Goal: Task Accomplishment & Management: Use online tool/utility

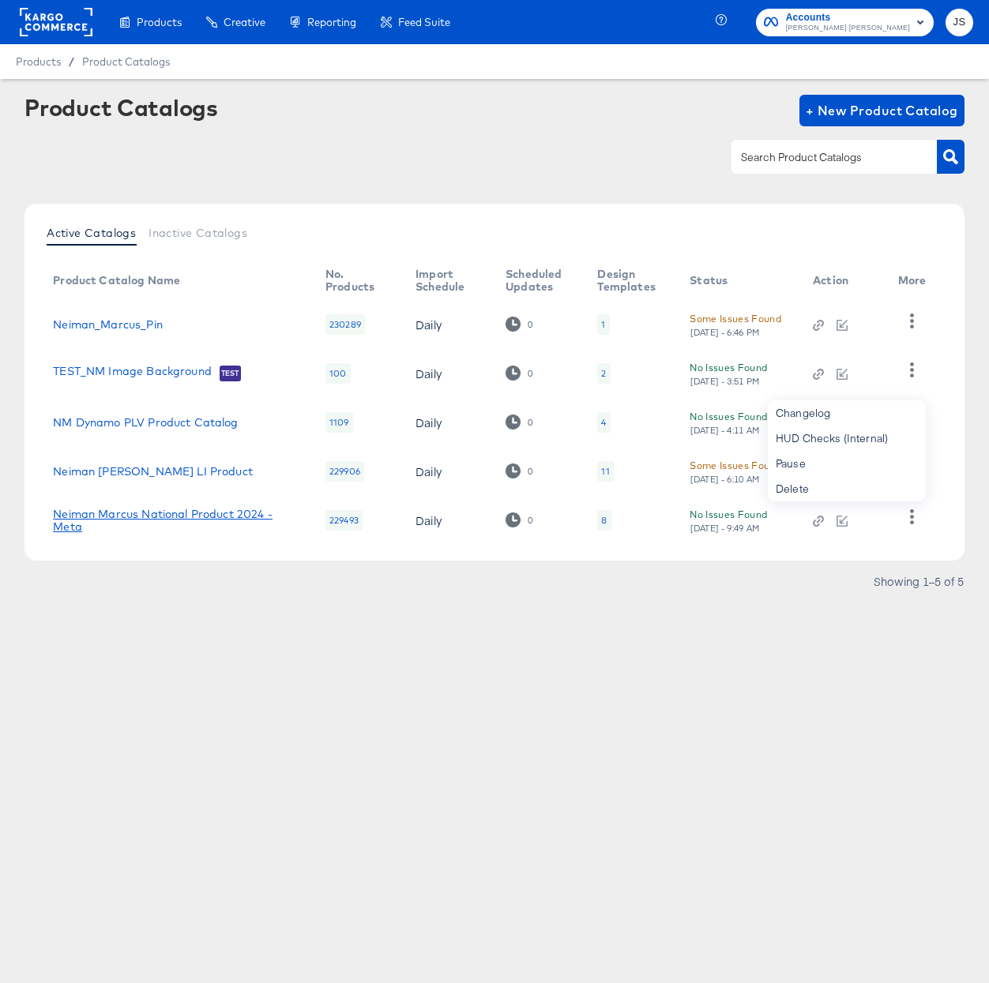
click at [152, 516] on link "Neiman Marcus National Product 2024 - Meta" at bounding box center [173, 520] width 241 height 25
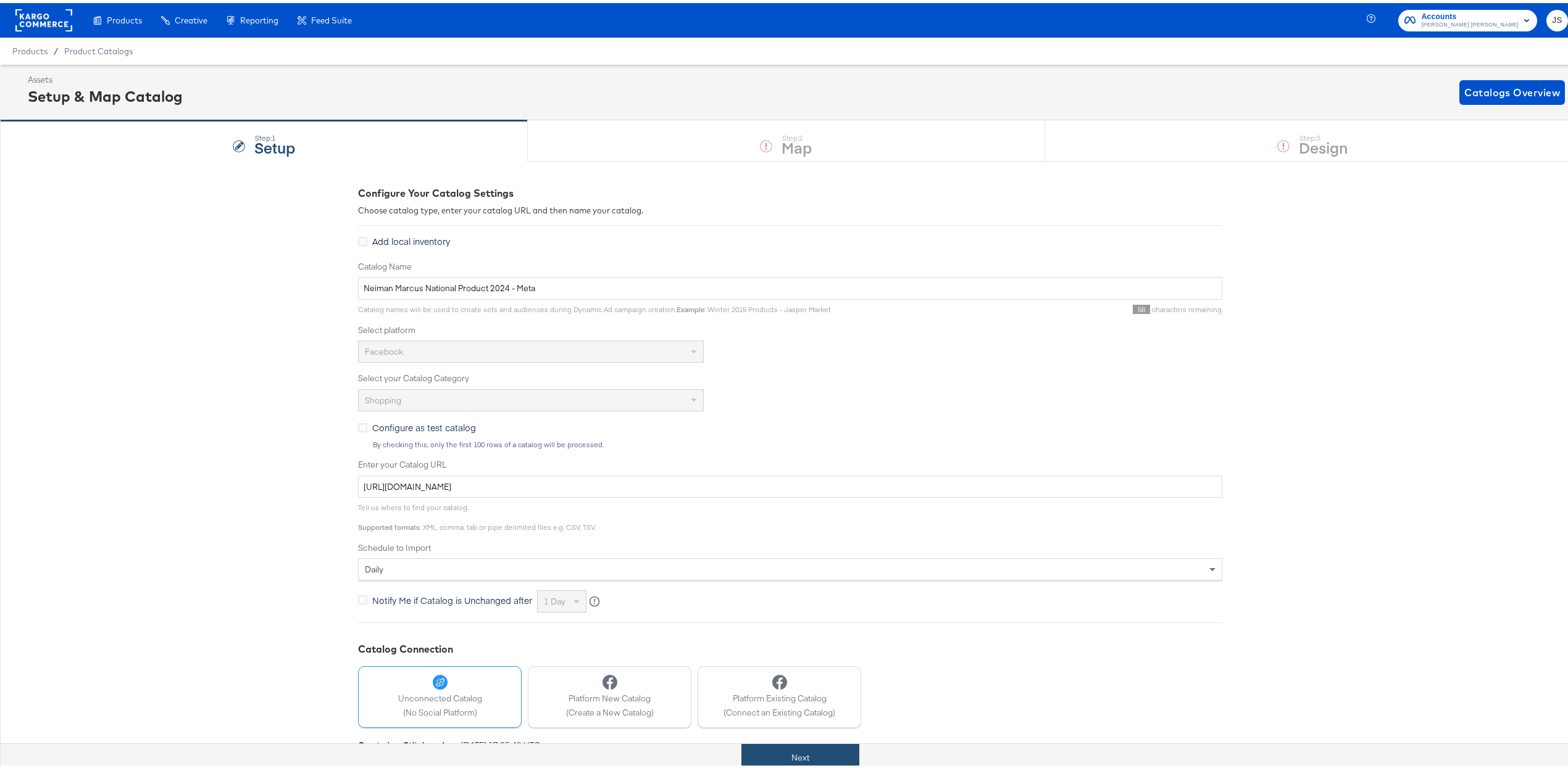
click at [772, 760] on button "Next" at bounding box center [800, 755] width 118 height 28
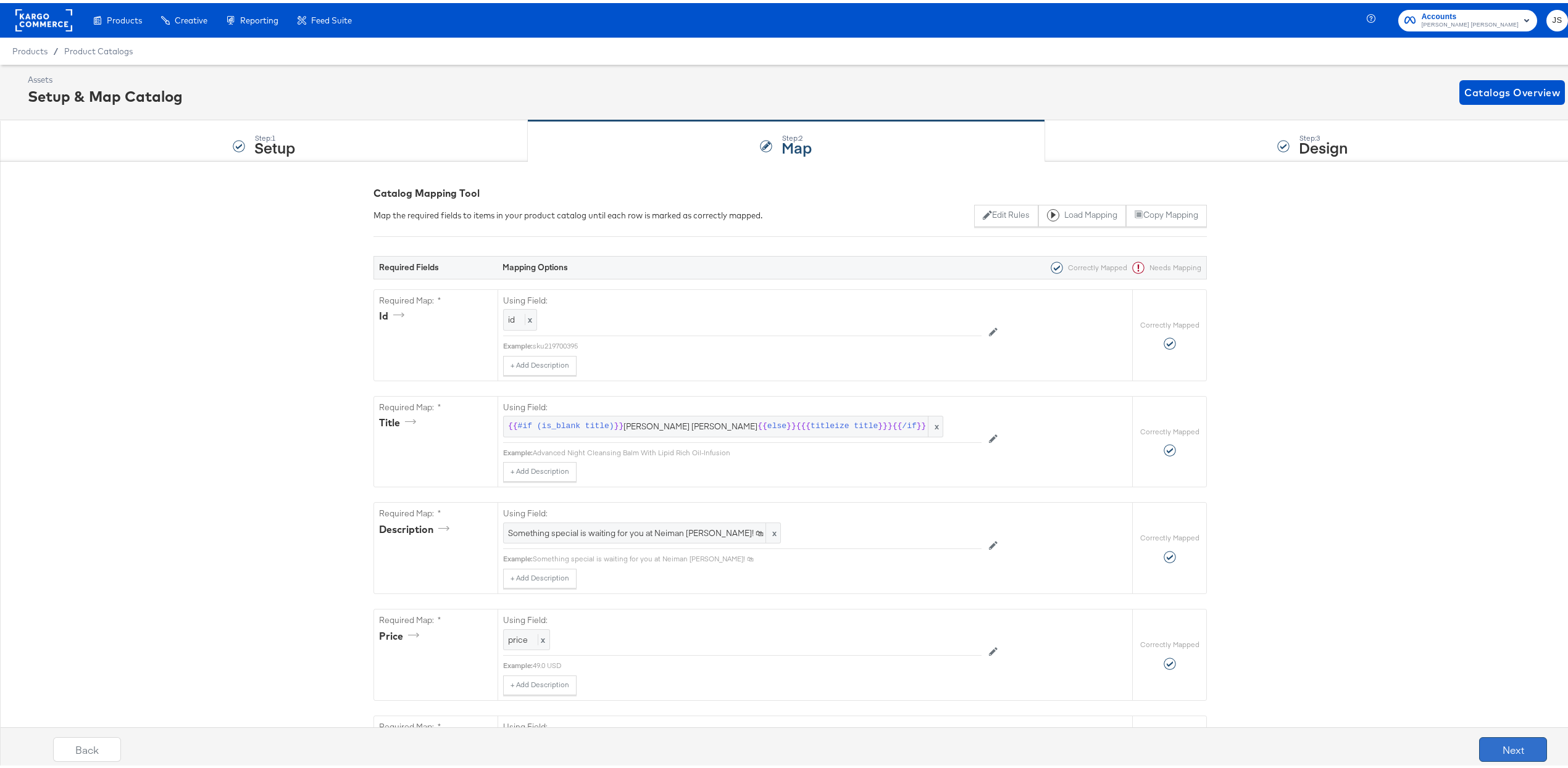
click at [772, 739] on button "Next" at bounding box center [1513, 747] width 68 height 25
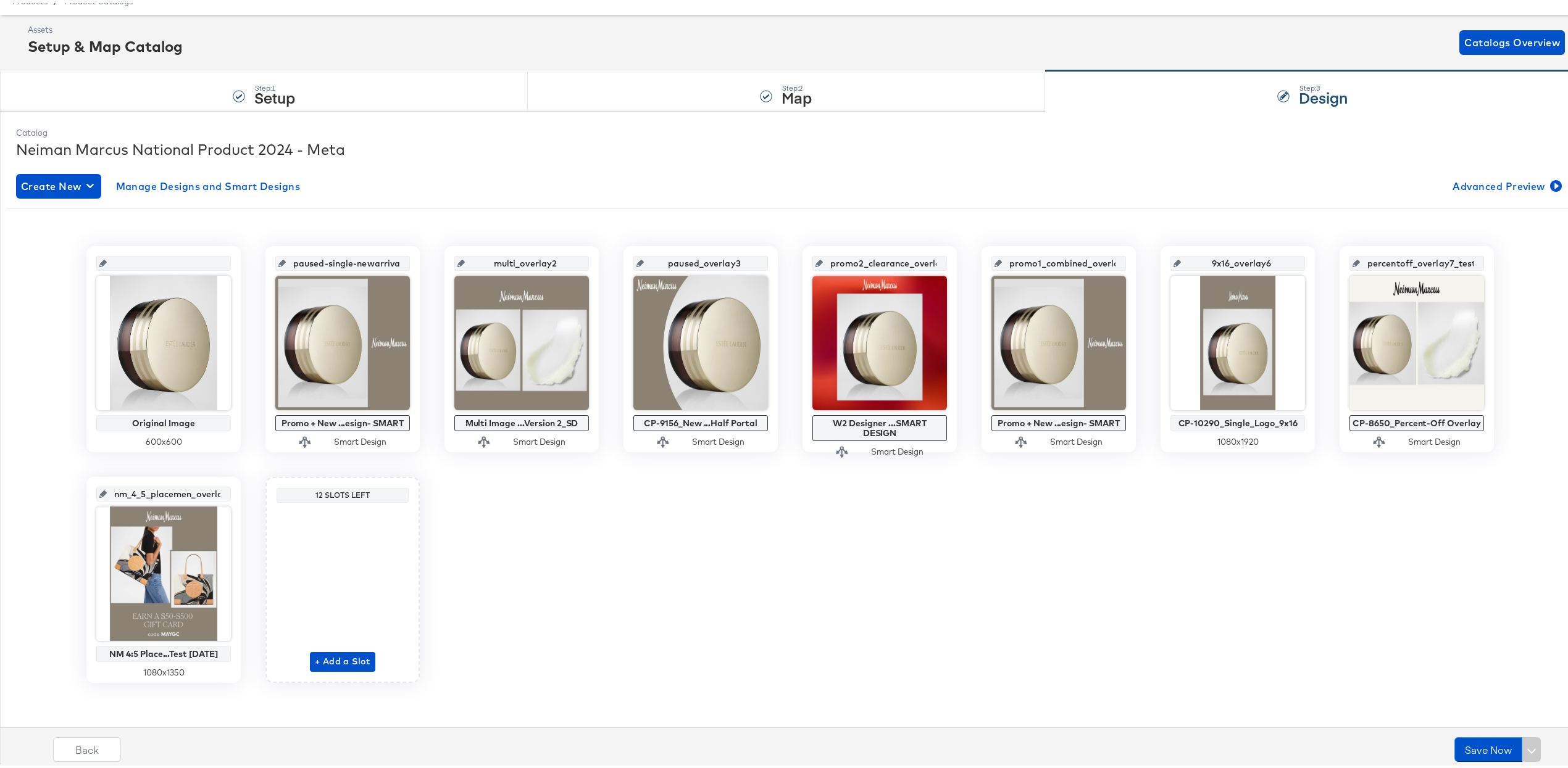
scroll to position [52, 0]
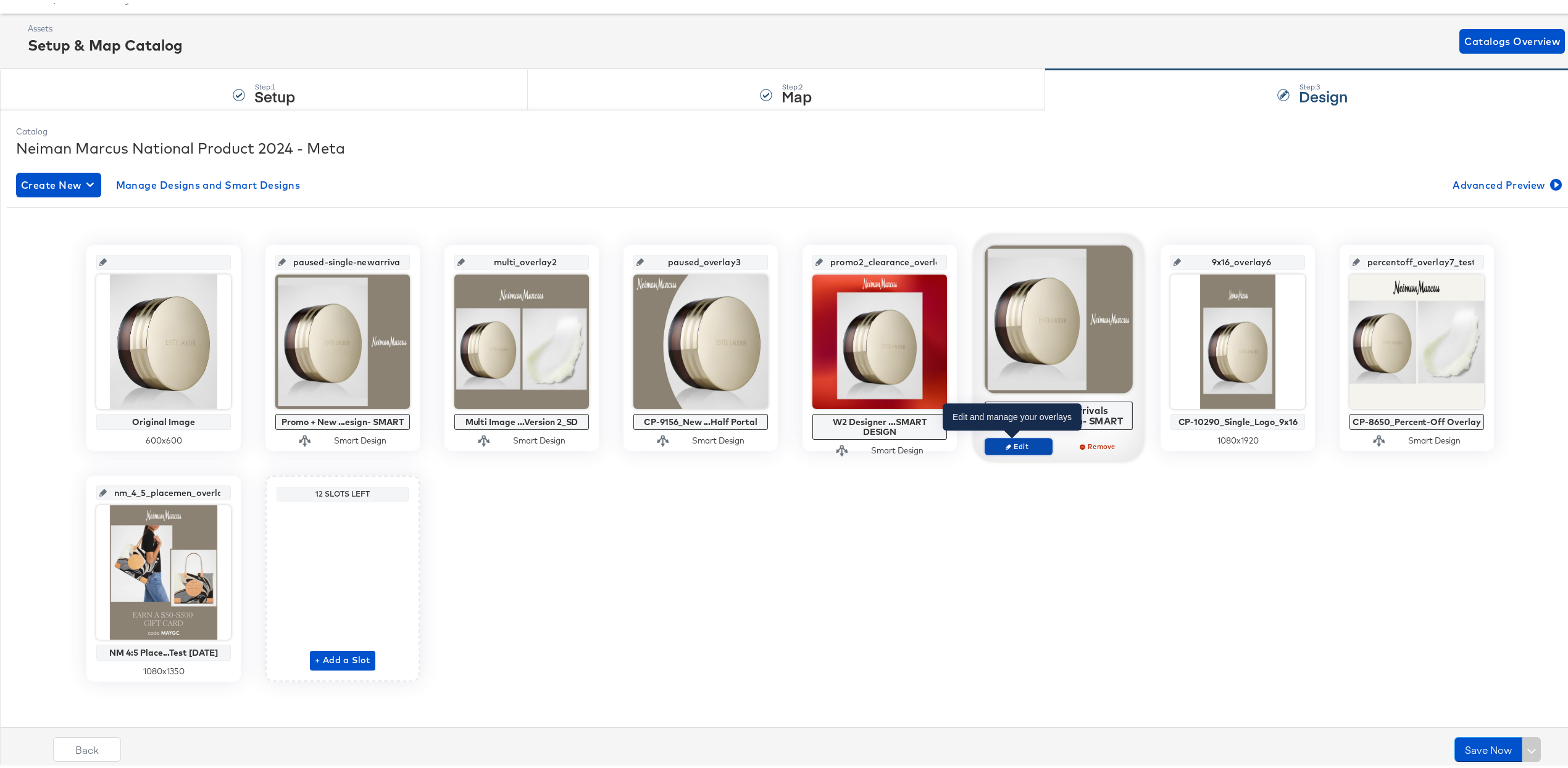
click at [772, 445] on span "Edit" at bounding box center [1018, 444] width 57 height 9
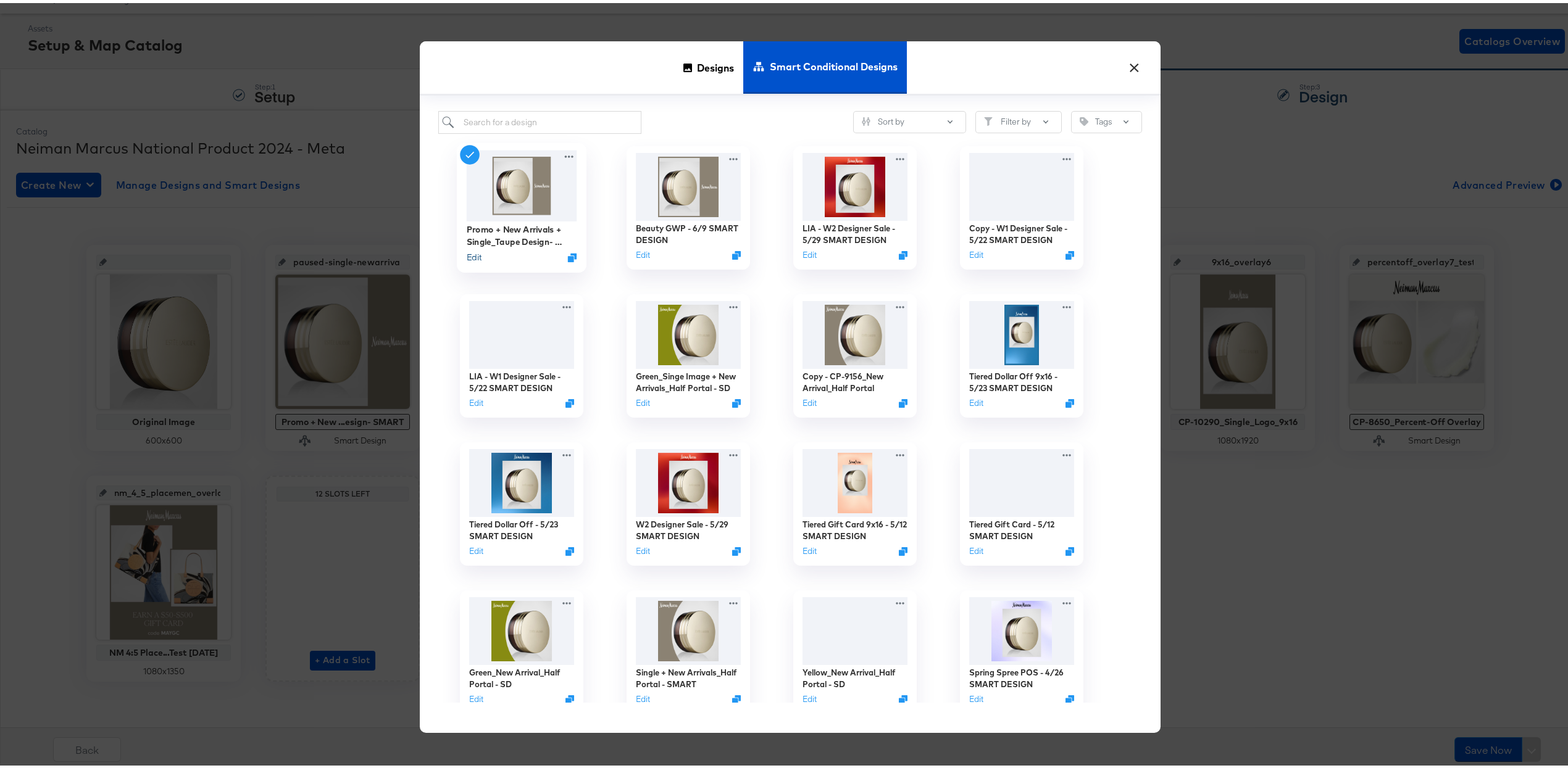
click at [467, 256] on button "Edit" at bounding box center [474, 254] width 15 height 12
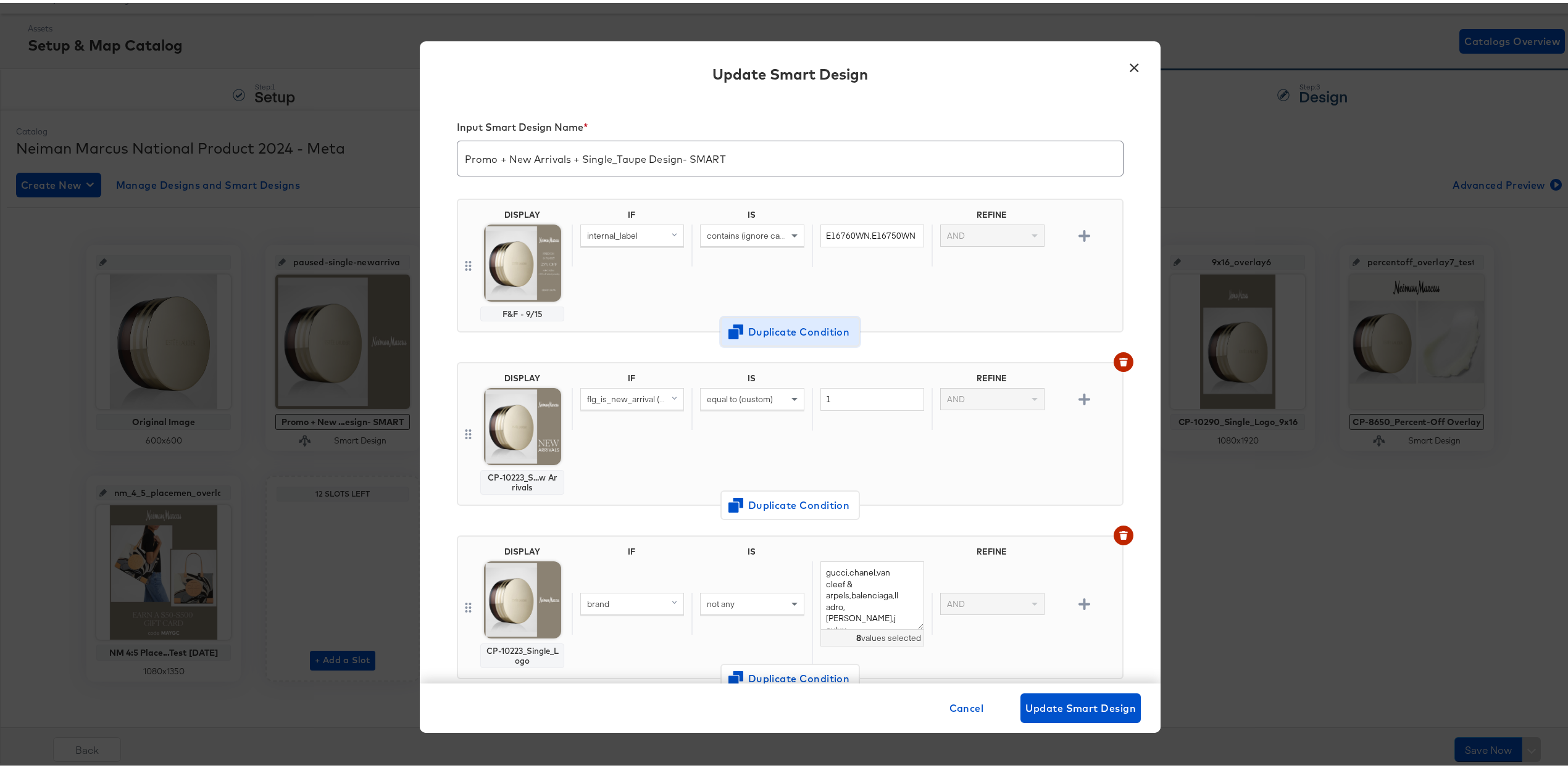
click at [772, 326] on span "Duplicate Condition" at bounding box center [789, 329] width 120 height 17
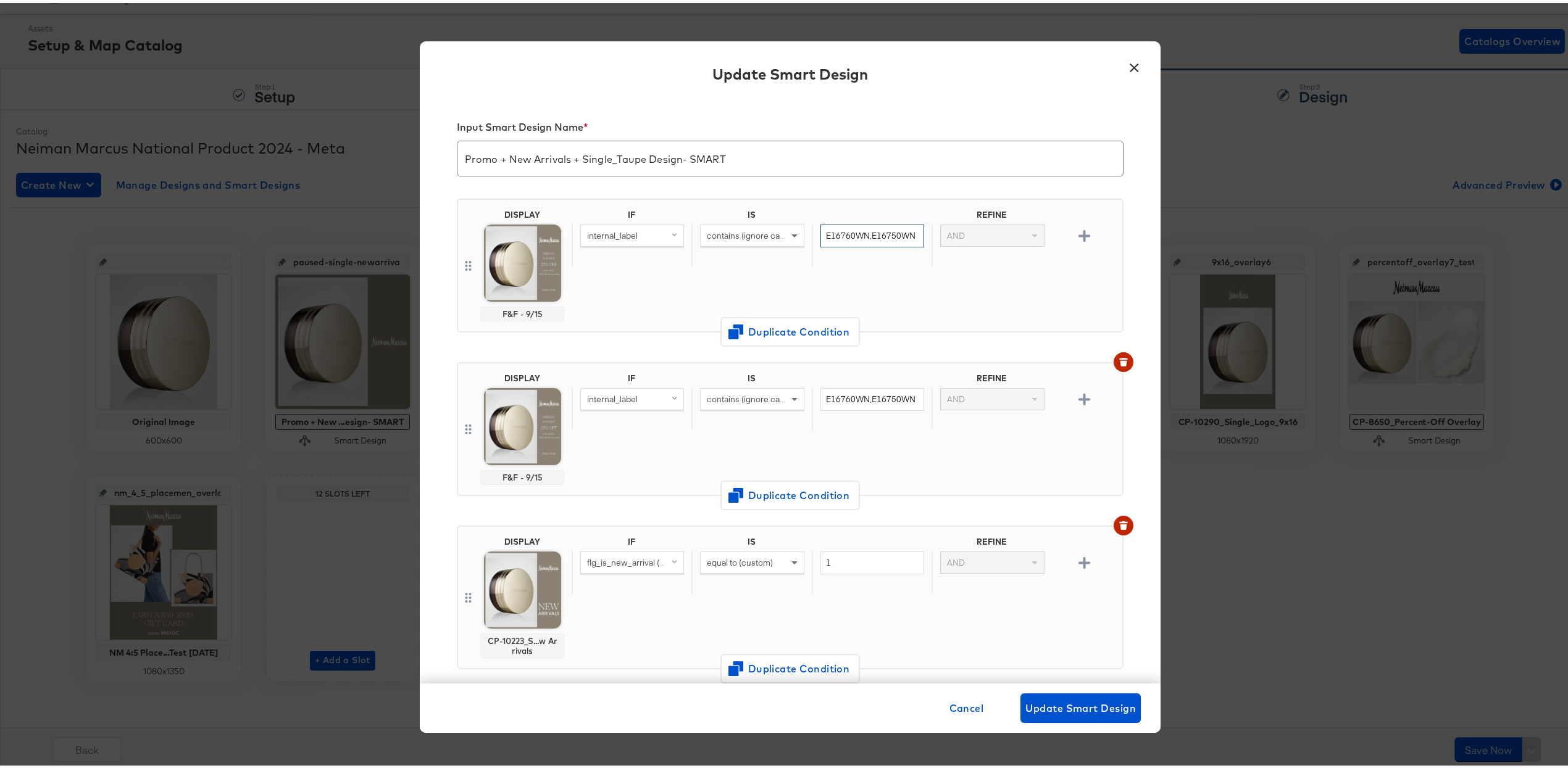
click at [772, 233] on input "E16760WN,E16750WN" at bounding box center [872, 233] width 104 height 23
drag, startPoint x: 863, startPoint y: 234, endPoint x: 930, endPoint y: 231, distance: 67.1
click at [772, 231] on div "internal_label contains (ignore case) E16760WN,E16750WN AND" at bounding box center [844, 243] width 546 height 42
drag, startPoint x: 819, startPoint y: 233, endPoint x: 832, endPoint y: 263, distance: 32.7
click at [772, 234] on input "E16760wn" at bounding box center [872, 233] width 104 height 23
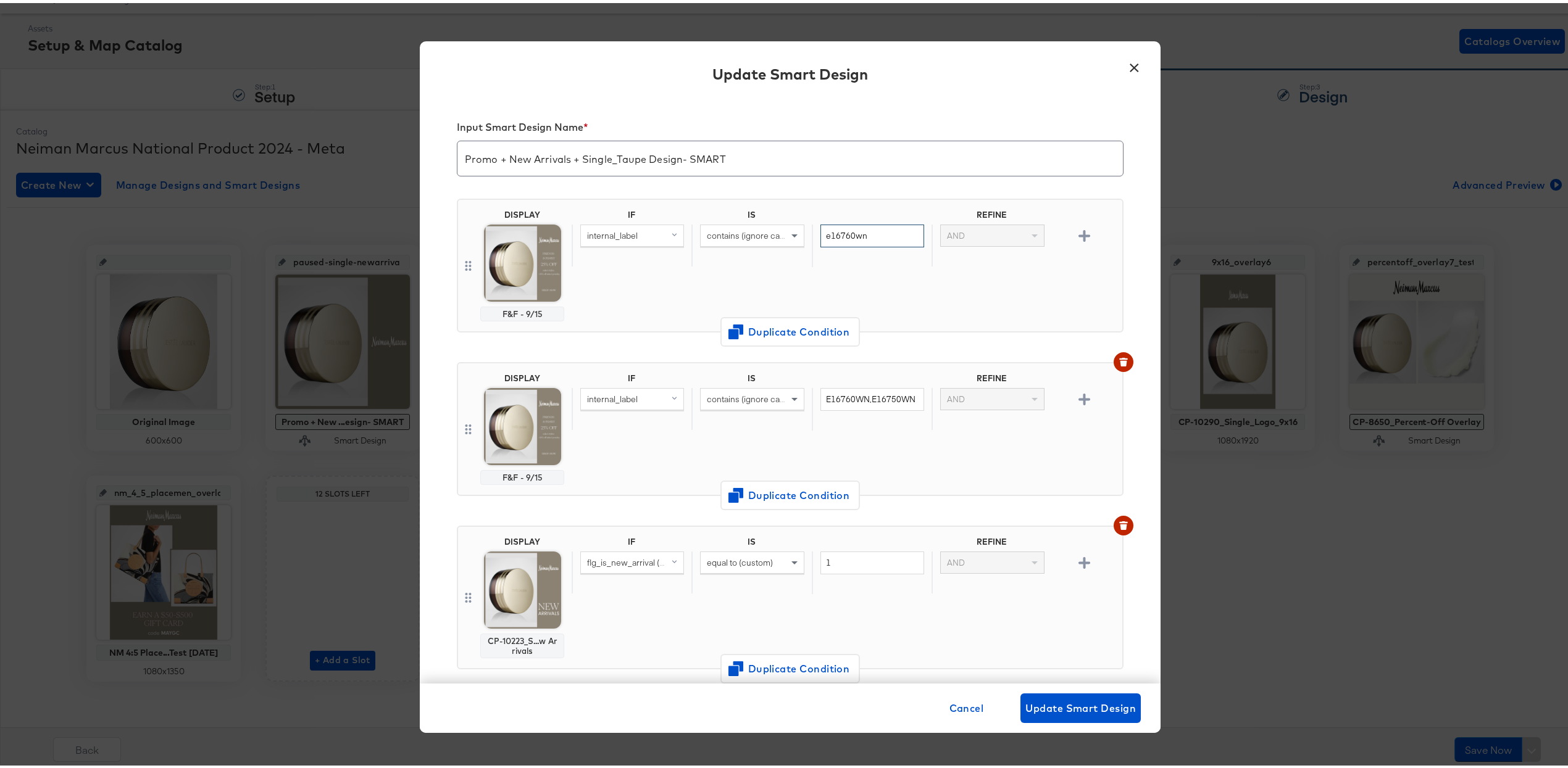
type input "e16760wn"
click at [772, 286] on div "IF IS REFINE internal_label contains (ignore case) e16760wn AND" at bounding box center [844, 263] width 546 height 112
drag, startPoint x: 859, startPoint y: 397, endPoint x: 797, endPoint y: 392, distance: 62.2
click at [772, 391] on div "internal_label contains (ignore case) E16760WN,E16750WN AND" at bounding box center [844, 406] width 546 height 42
click at [772, 395] on input "e16750WN" at bounding box center [872, 396] width 104 height 23
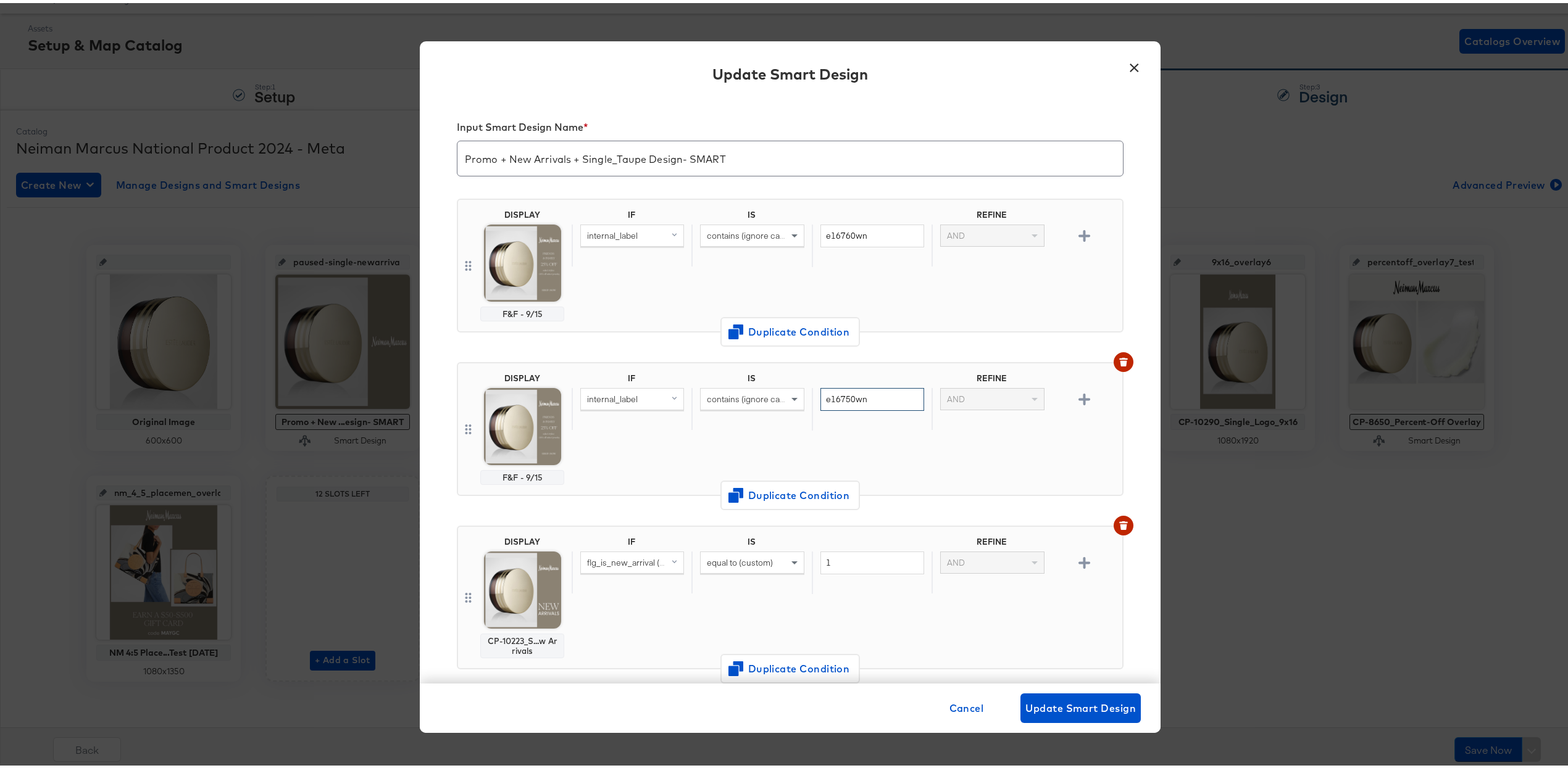
type input "e16750wn"
click at [772, 334] on div "DISPLAY F&F - 9/15 IF IS REFINE internal_label contains (ignore case) e16760wn …" at bounding box center [789, 267] width 667 height 163
click at [772, 698] on span "Update Smart Design" at bounding box center [1080, 705] width 110 height 17
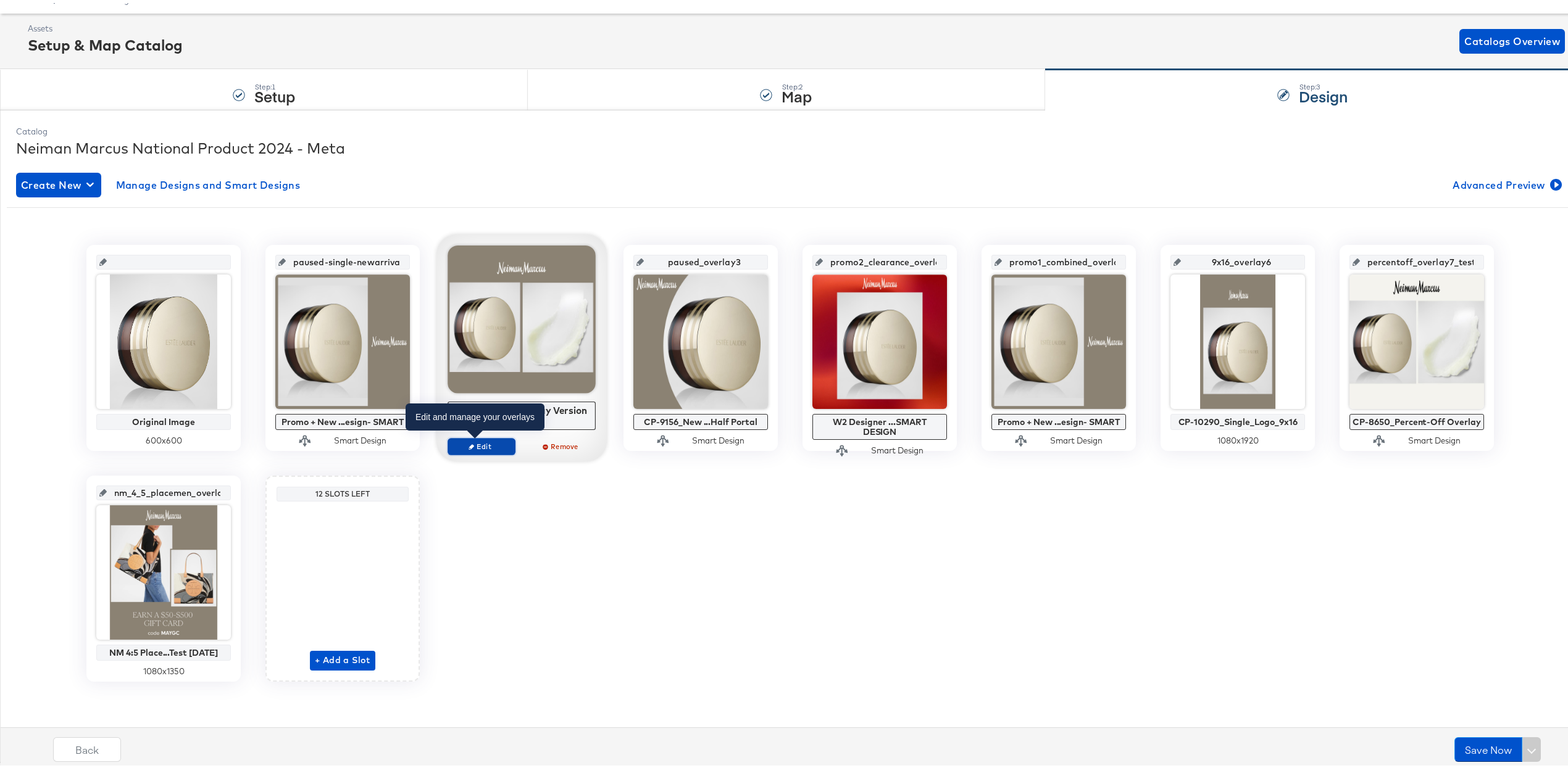
click at [495, 445] on span "Edit" at bounding box center [481, 444] width 57 height 9
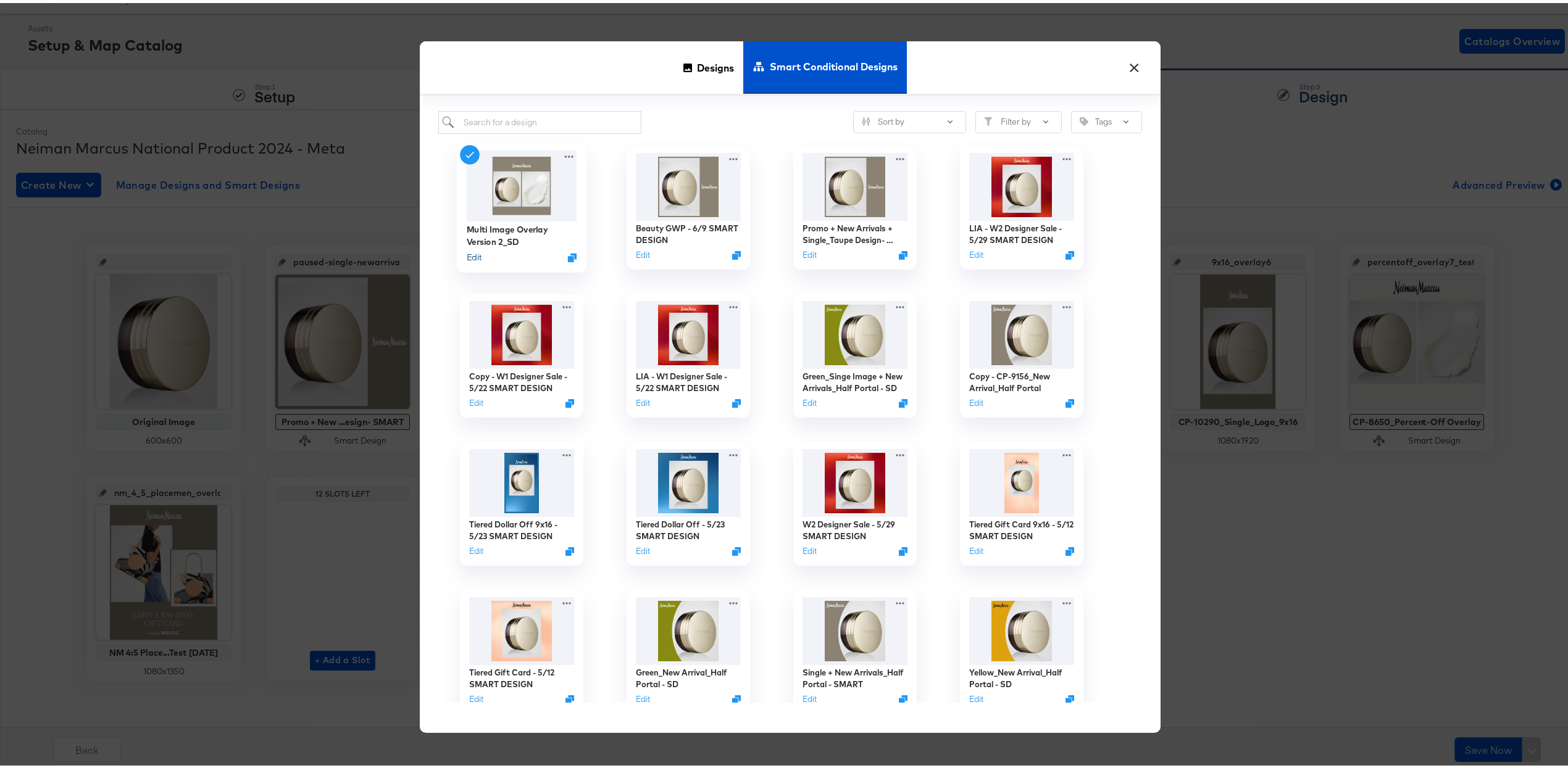
click at [474, 255] on button "Edit" at bounding box center [474, 254] width 15 height 12
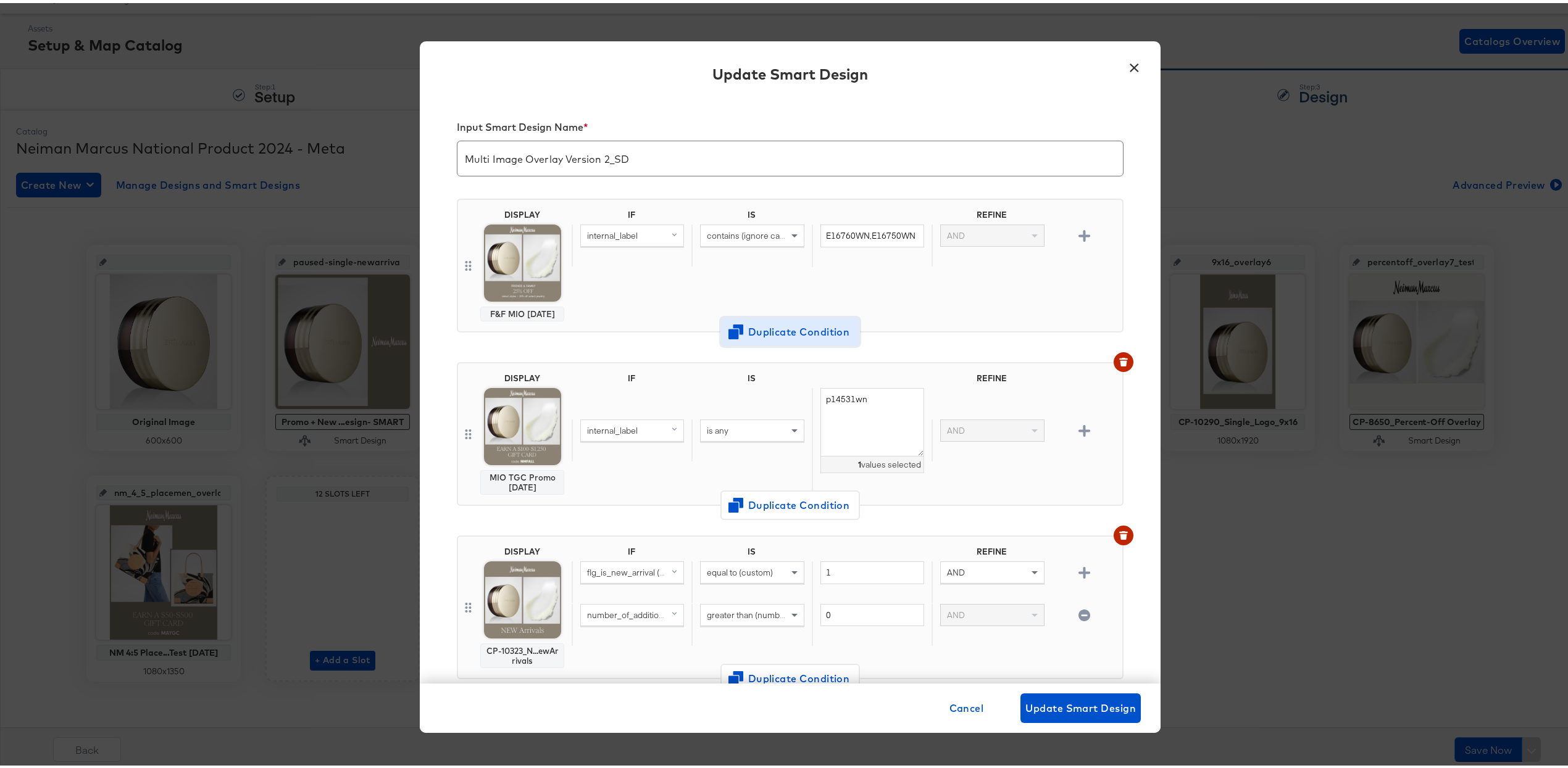
click at [772, 325] on span "Duplicate Condition" at bounding box center [789, 329] width 120 height 17
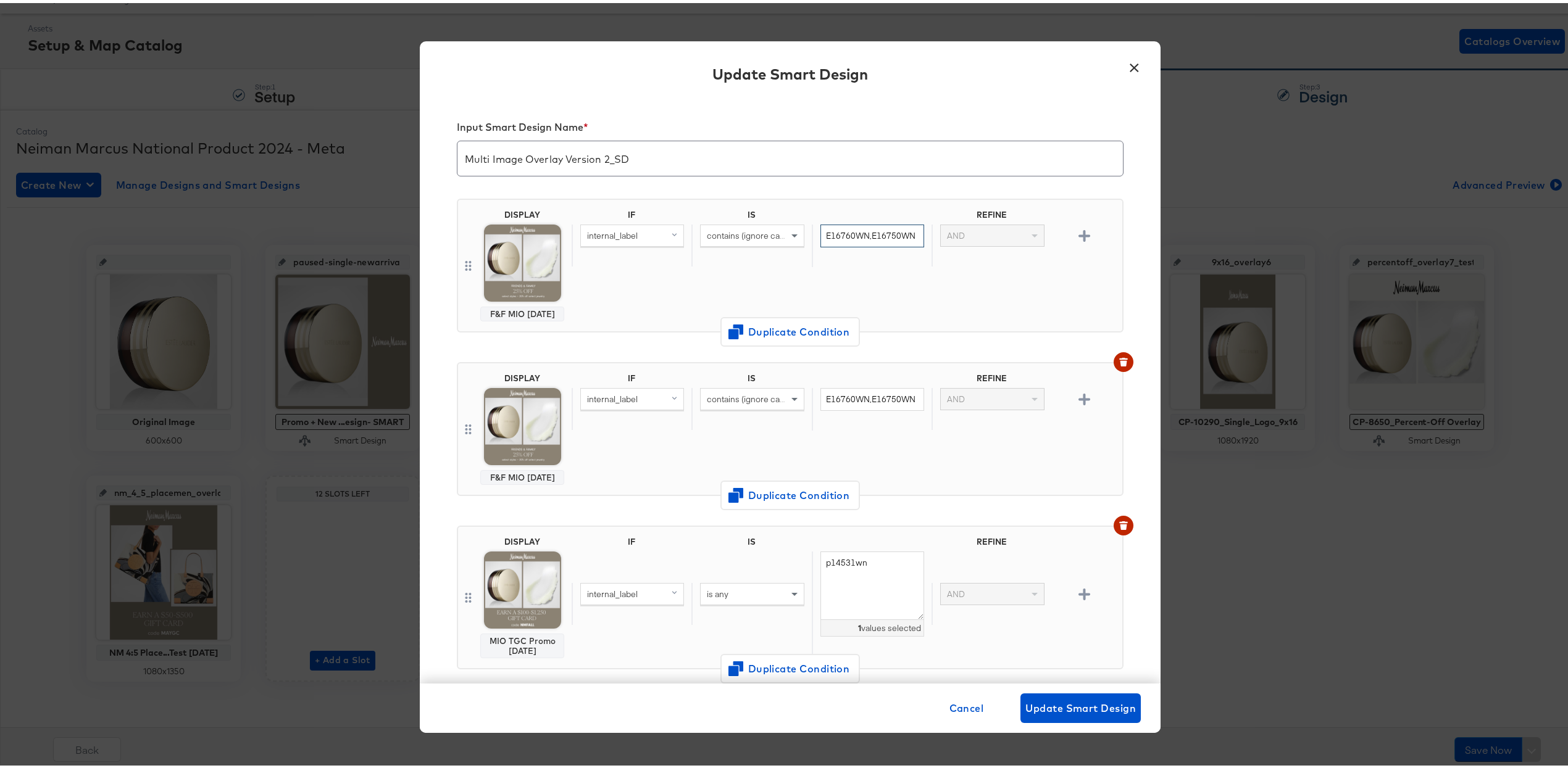
drag, startPoint x: 857, startPoint y: 233, endPoint x: 938, endPoint y: 233, distance: 81.0
click at [772, 233] on div "internal_label contains (ignore case) E16760WN,E16750WN AND" at bounding box center [844, 243] width 546 height 42
drag, startPoint x: 818, startPoint y: 232, endPoint x: 823, endPoint y: 263, distance: 31.4
click at [772, 232] on input "E16760wn" at bounding box center [872, 233] width 104 height 23
type input "e16760wn"
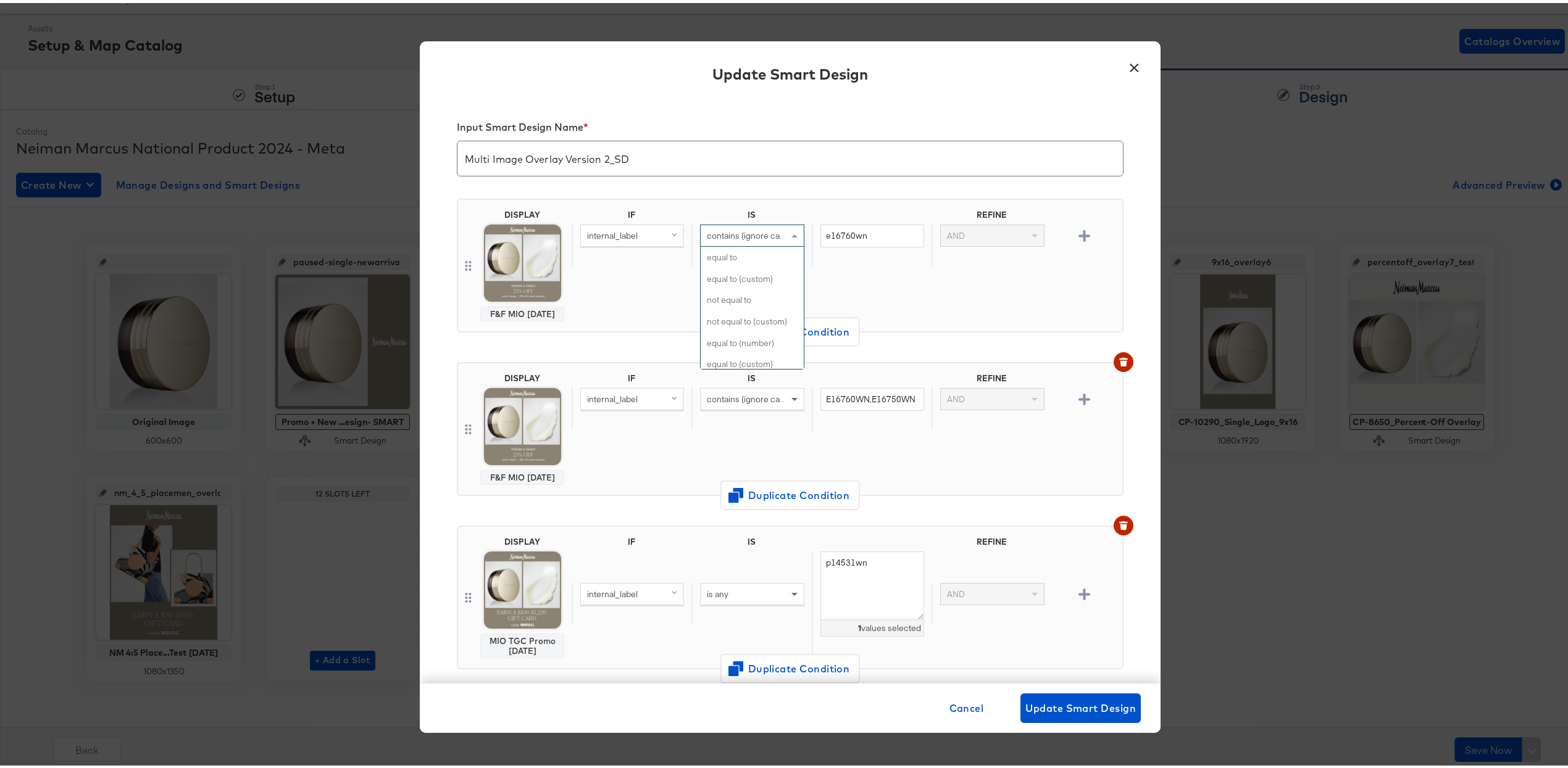
click at [761, 237] on span "contains (ignore case)" at bounding box center [749, 233] width 84 height 11
click at [772, 280] on div "IF IS REFINE internal_label contains (ignore case) equal to equal to (custom) n…" at bounding box center [844, 263] width 546 height 112
drag, startPoint x: 860, startPoint y: 398, endPoint x: 786, endPoint y: 388, distance: 74.7
click at [772, 389] on div "internal_label contains (ignore case) E16760WN,E16750WN AND" at bounding box center [844, 406] width 546 height 42
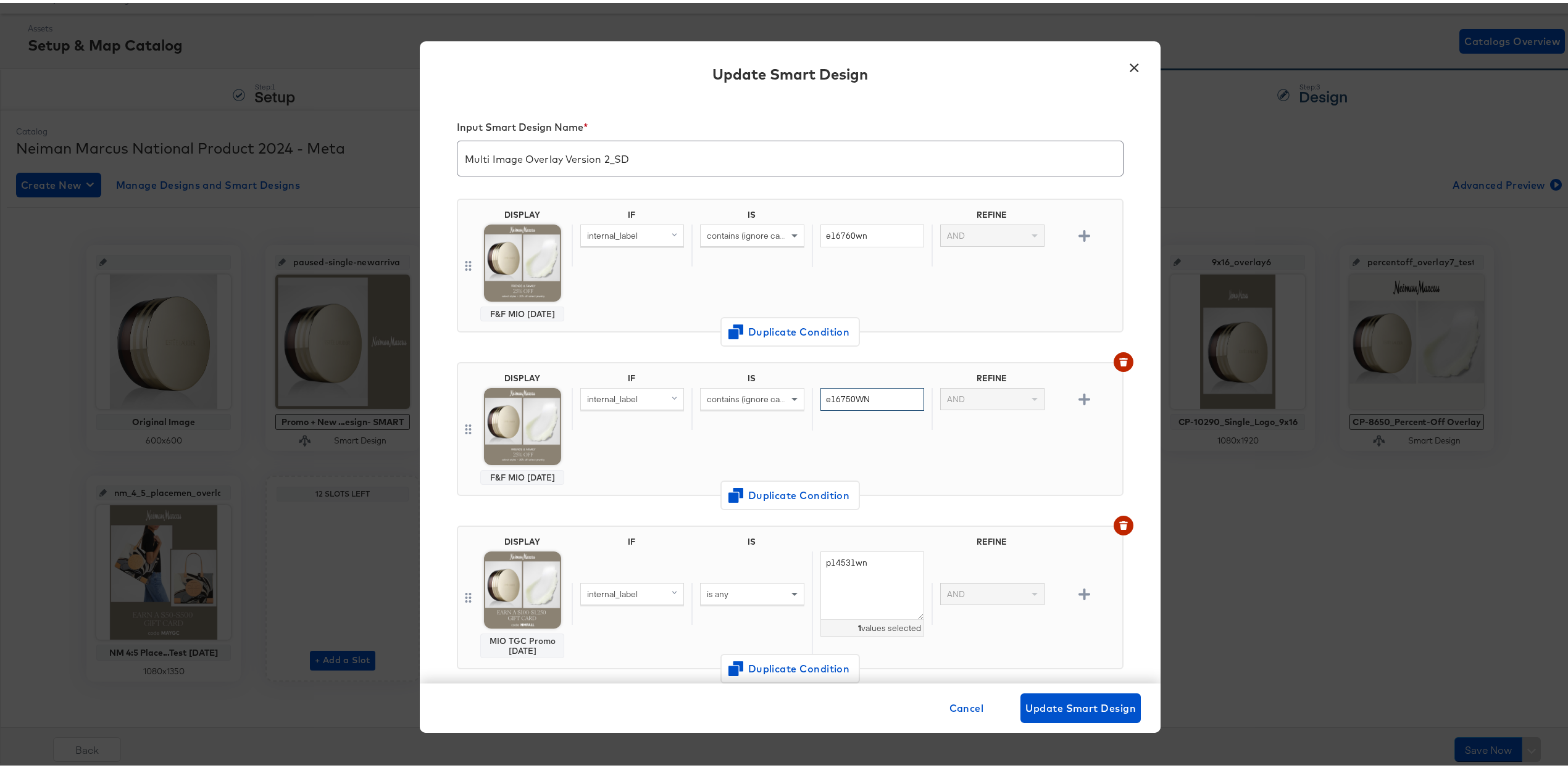
click at [772, 398] on input "e16750WN" at bounding box center [872, 396] width 104 height 23
type input "e16750wn"
click at [772, 433] on div "Input Smart Design Name * Multi Image Overlay Version 2_SD DISPLAY F&F MIO [DAT…" at bounding box center [790, 388] width 741 height 585
click at [772, 698] on span "Update Smart Design" at bounding box center [1080, 705] width 110 height 17
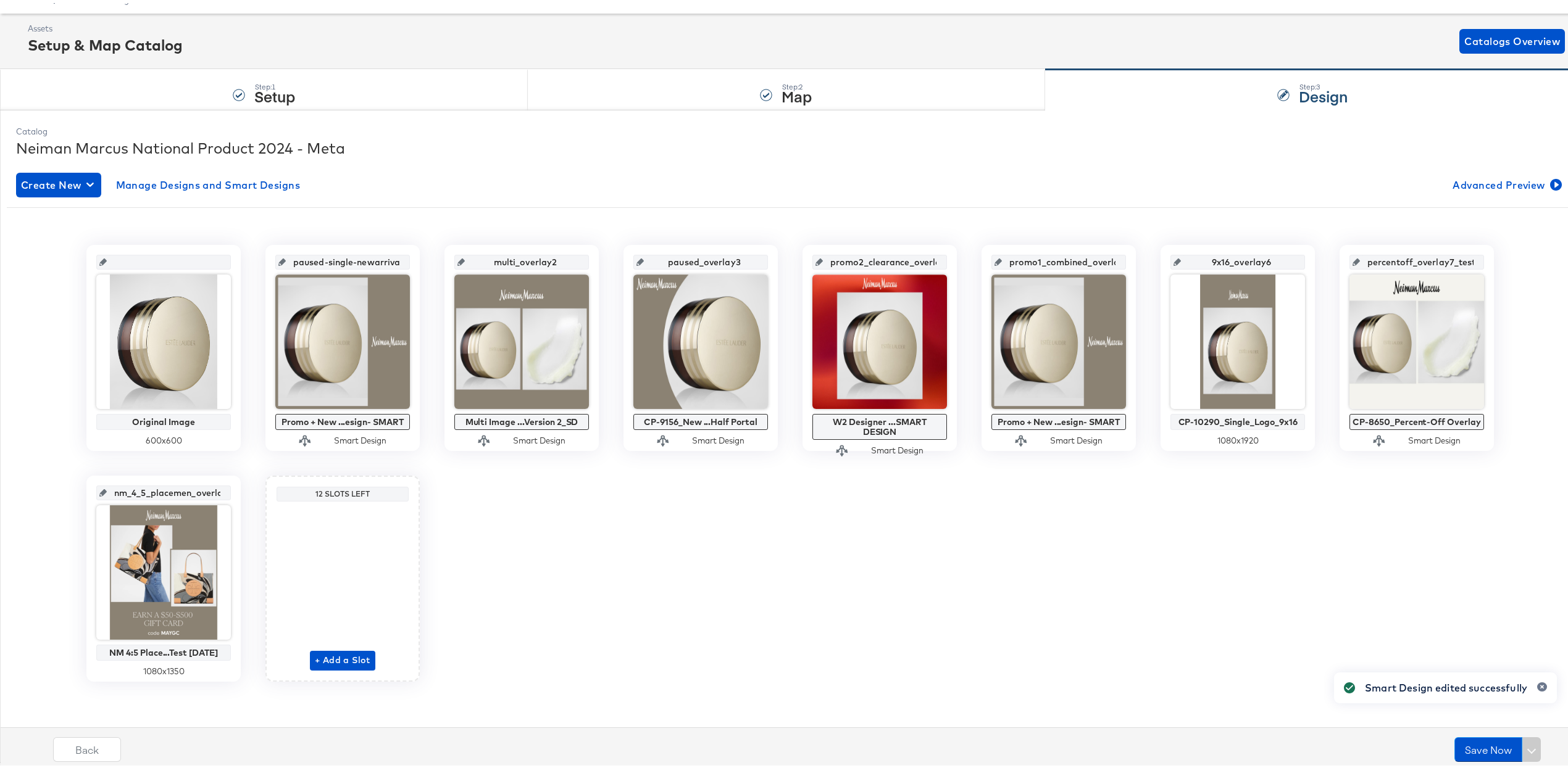
click at [772, 569] on div "Original Image 600 x 600 paused-single-newarrivals_overlay1 Promo + New ...esig…" at bounding box center [790, 460] width 1567 height 437
click at [772, 745] on button "Save Now" at bounding box center [1488, 747] width 68 height 25
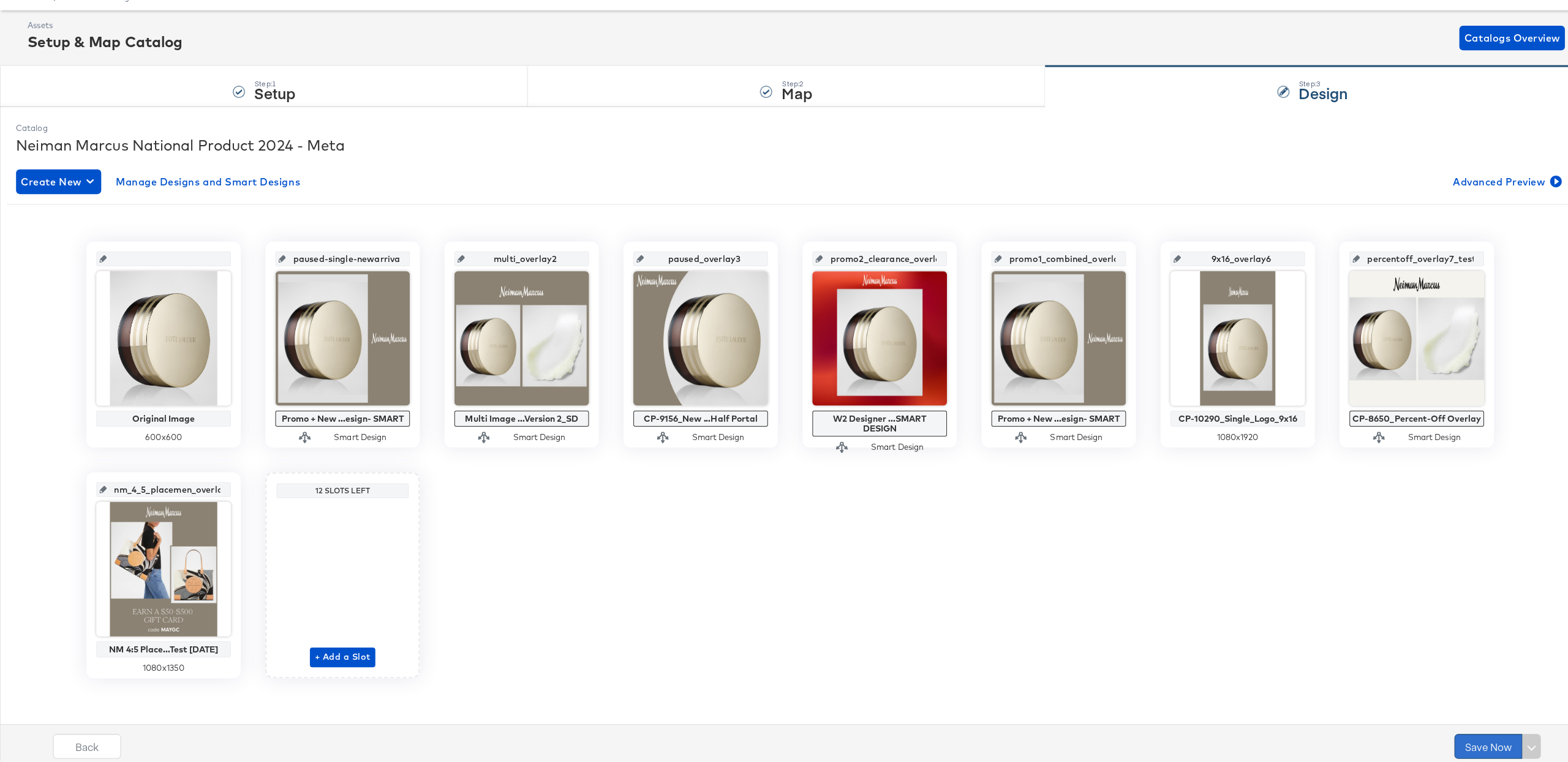
scroll to position [0, 0]
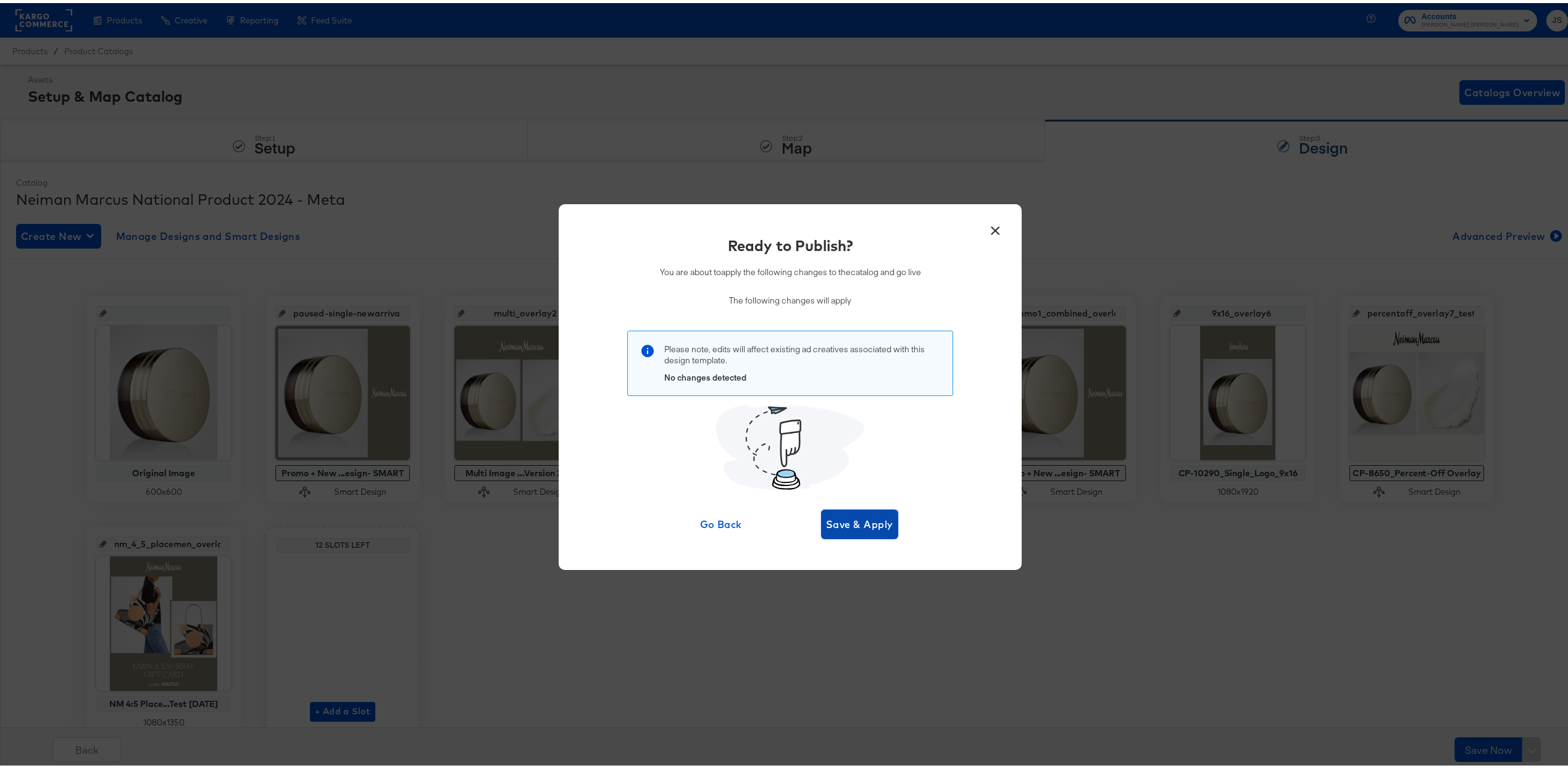
drag, startPoint x: 861, startPoint y: 526, endPoint x: 875, endPoint y: 530, distance: 14.6
click at [772, 529] on span "Save & Apply" at bounding box center [860, 521] width 67 height 17
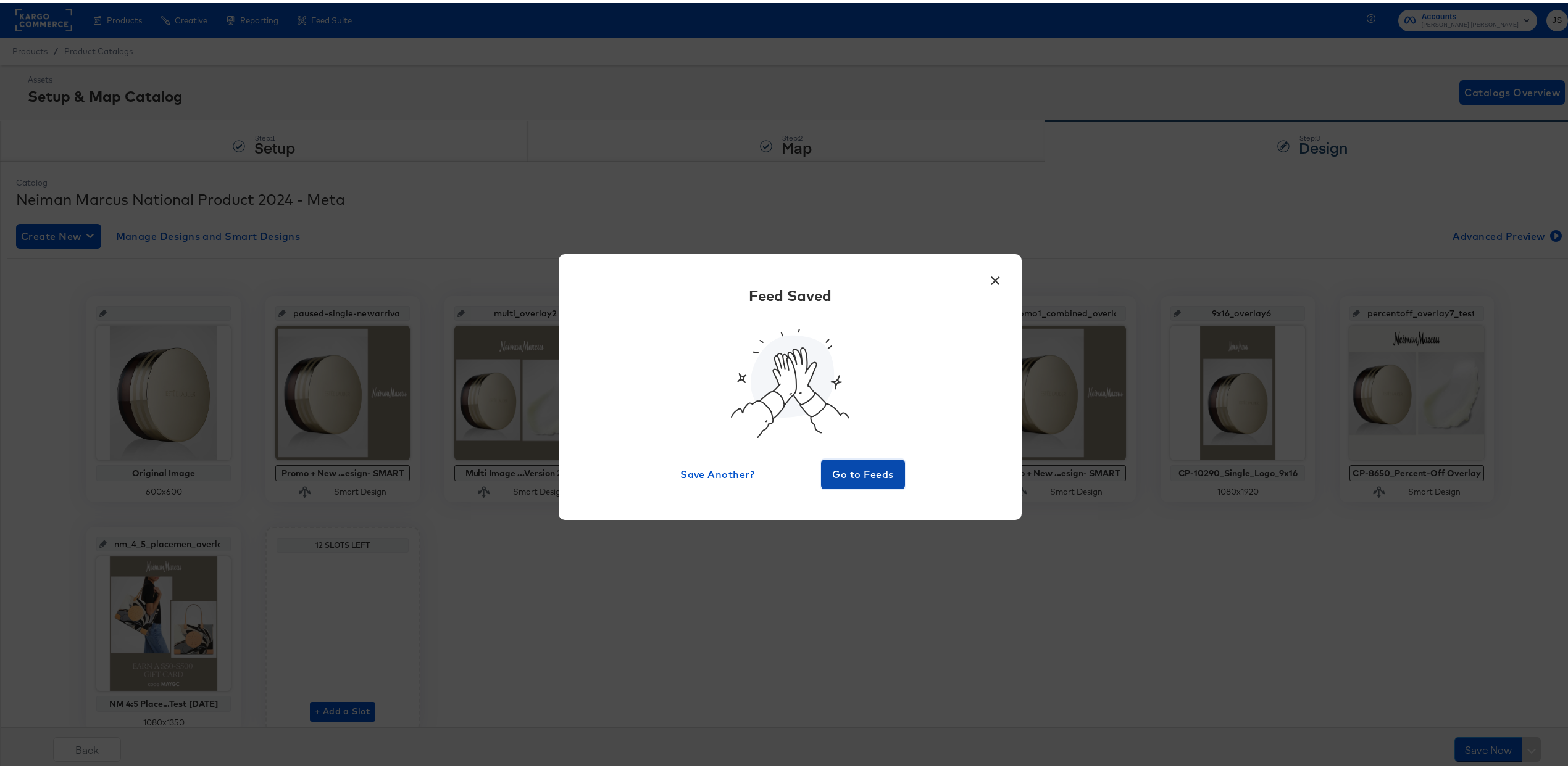
click at [772, 471] on span "Go to Feeds" at bounding box center [863, 471] width 74 height 17
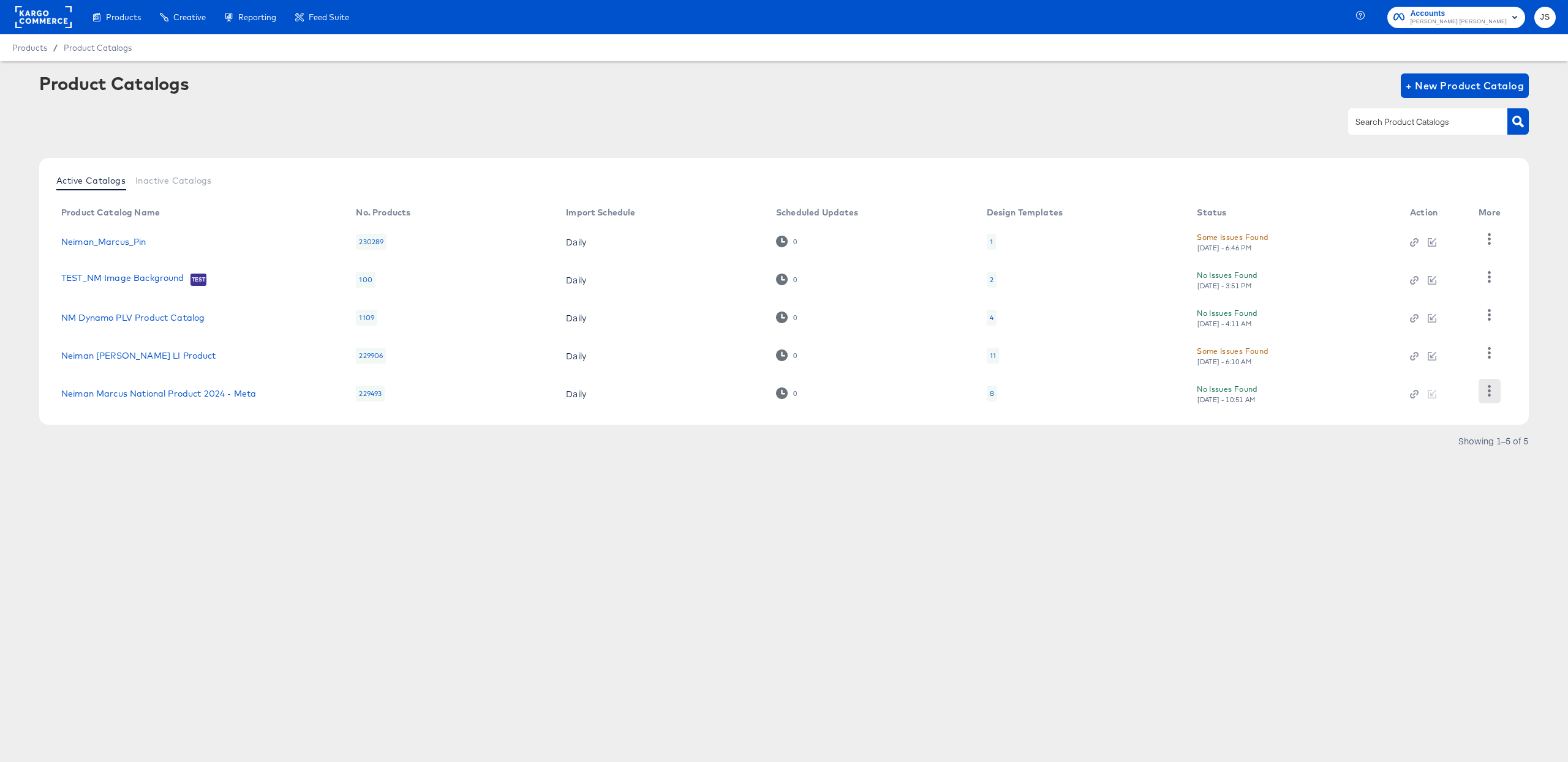
click at [766, 396] on div at bounding box center [1490, 394] width 22 height 29
click at [766, 396] on icon "button" at bounding box center [1489, 391] width 12 height 12
click at [766, 333] on div "HUD Checks (Internal)" at bounding box center [1439, 329] width 123 height 19
